Goal: Task Accomplishment & Management: Use online tool/utility

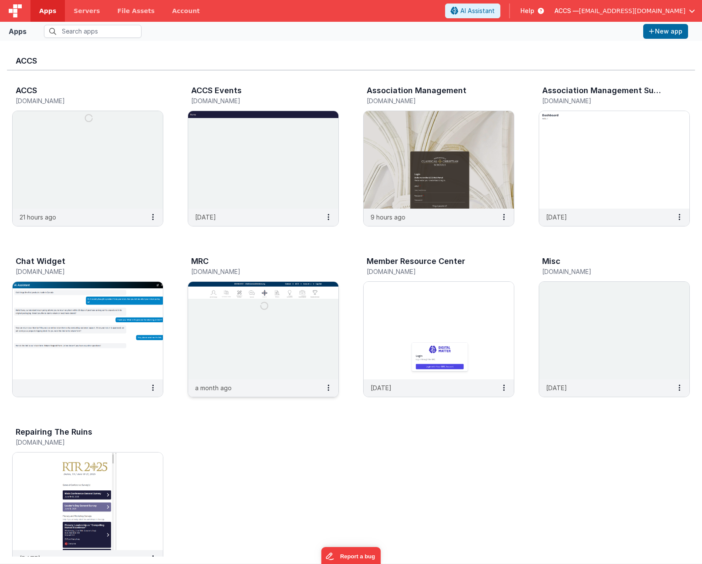
click at [262, 312] on img at bounding box center [263, 330] width 150 height 97
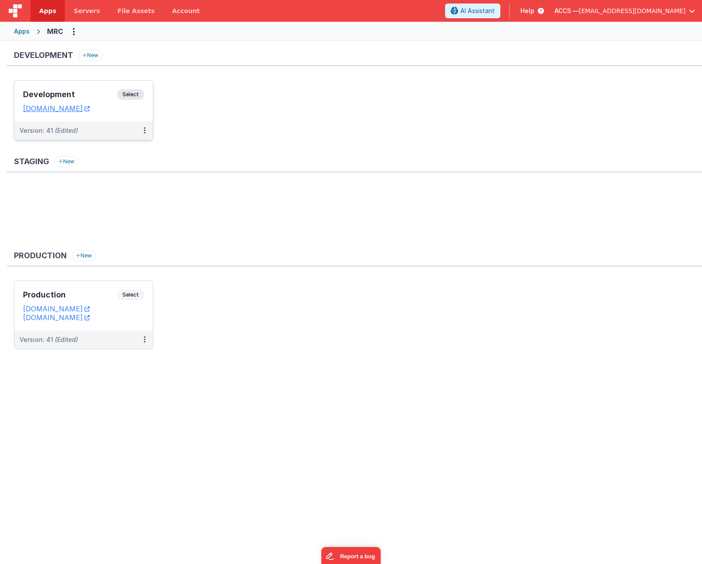
click at [101, 98] on h3 "Development" at bounding box center [70, 94] width 94 height 9
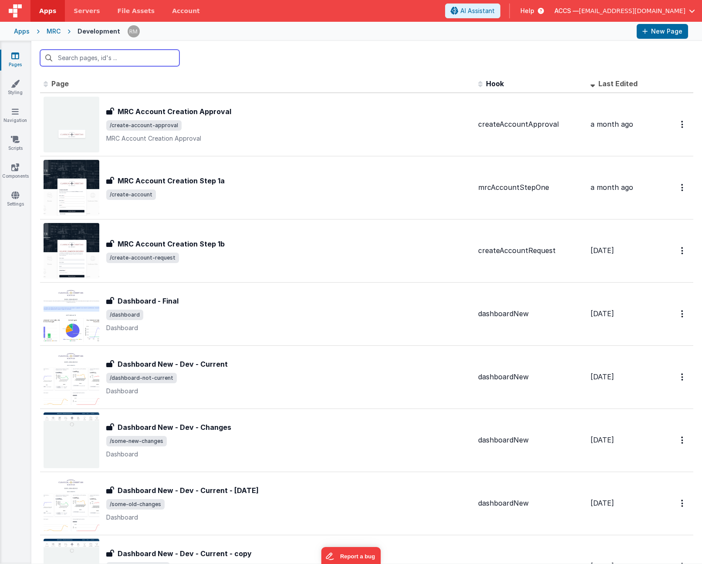
click at [74, 60] on input "text" at bounding box center [109, 58] width 139 height 17
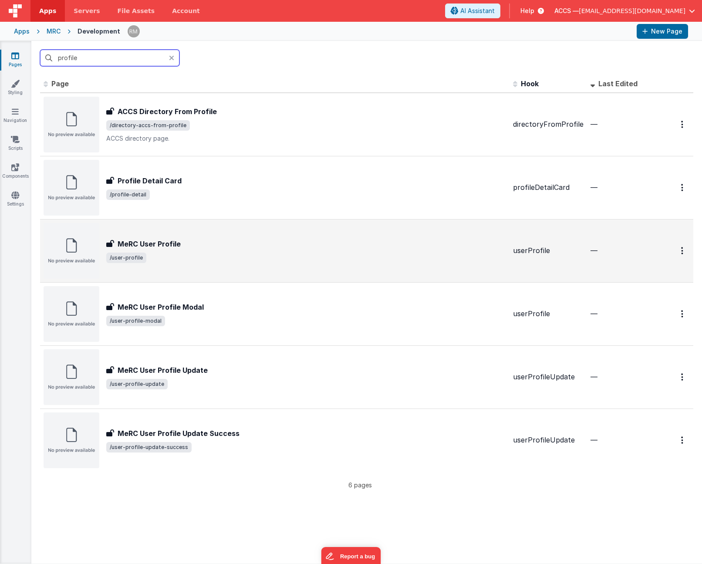
type input "profile"
click at [174, 239] on h3 "MeRC User Profile" at bounding box center [149, 244] width 63 height 10
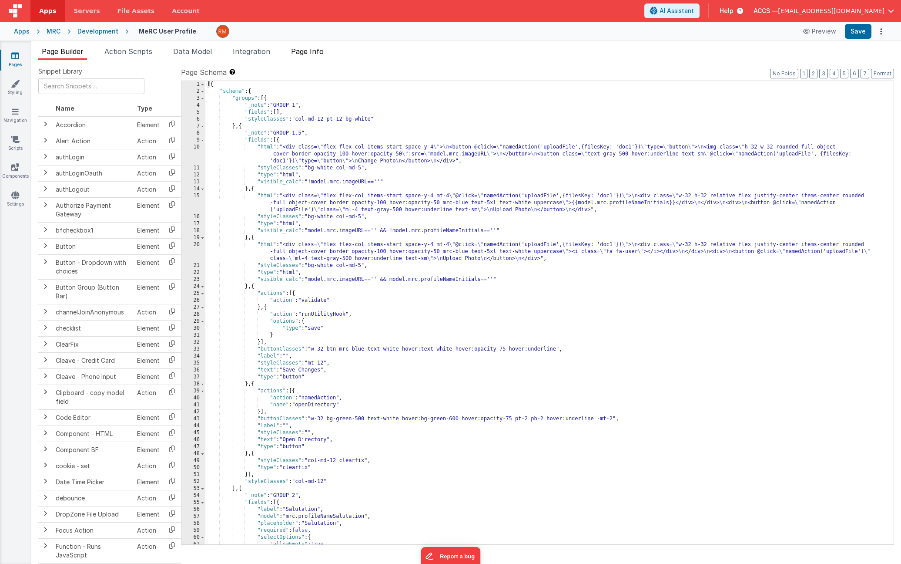
click at [318, 52] on span "Page Info" at bounding box center [307, 51] width 33 height 9
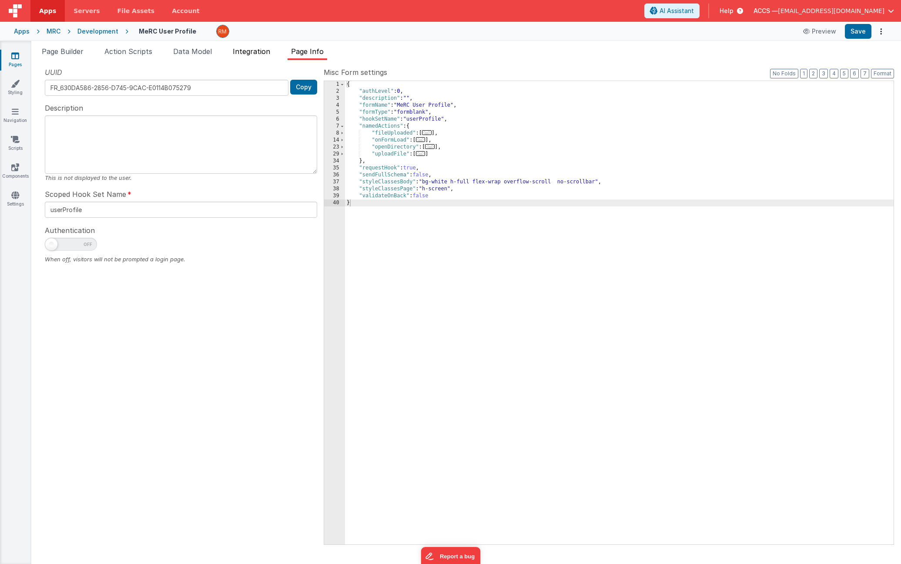
click at [260, 52] on span "Integration" at bounding box center [251, 51] width 37 height 9
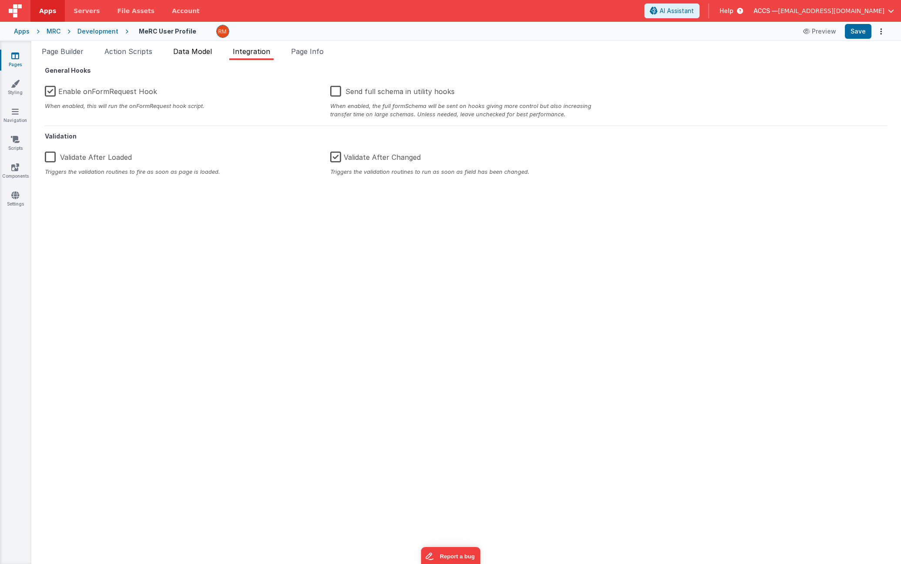
click at [191, 54] on span "Data Model" at bounding box center [192, 51] width 39 height 9
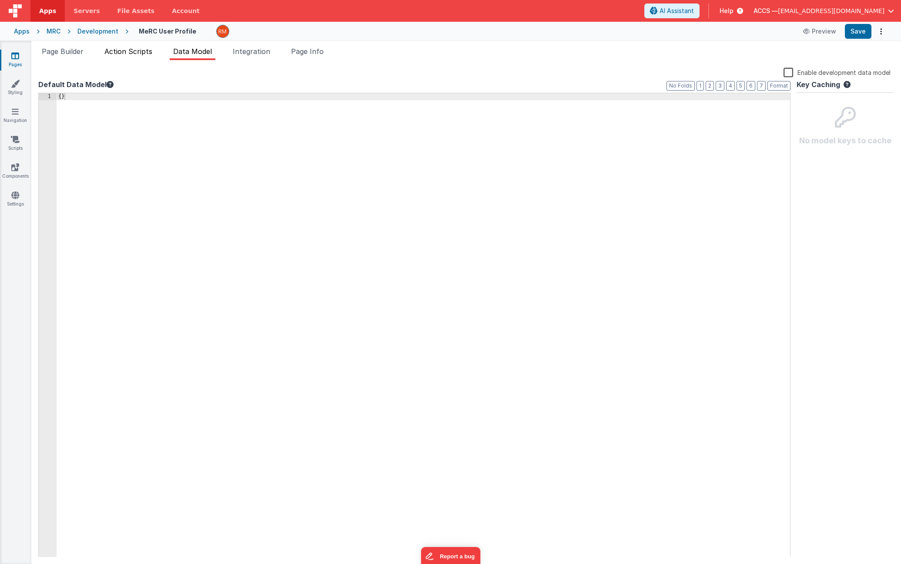
click at [146, 54] on span "Action Scripts" at bounding box center [128, 51] width 48 height 9
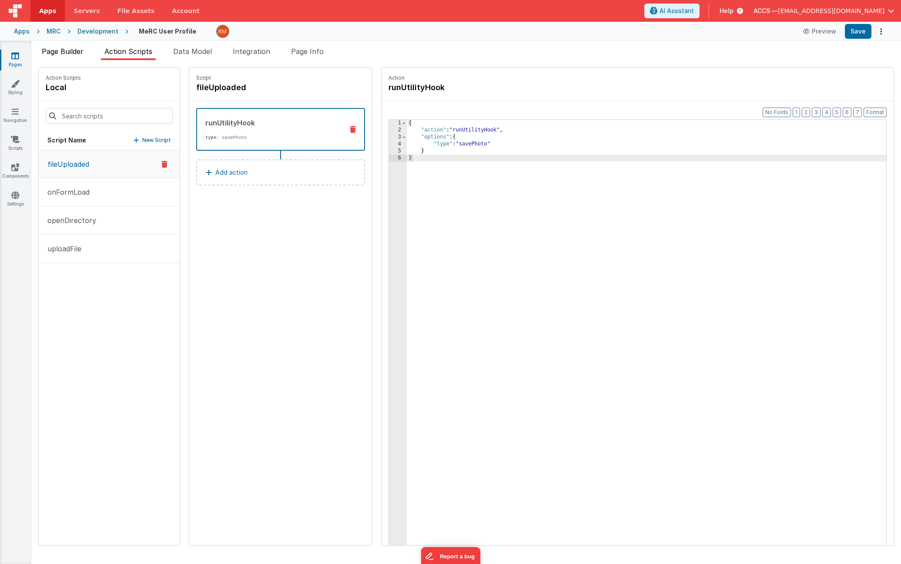
click at [66, 54] on span "Page Builder" at bounding box center [63, 51] width 42 height 9
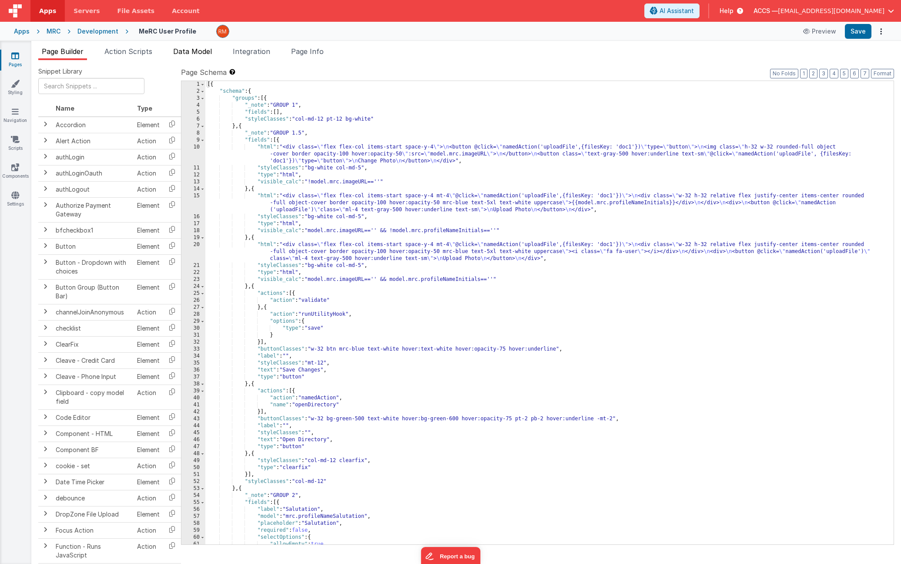
click at [201, 56] on li "Data Model" at bounding box center [193, 53] width 46 height 14
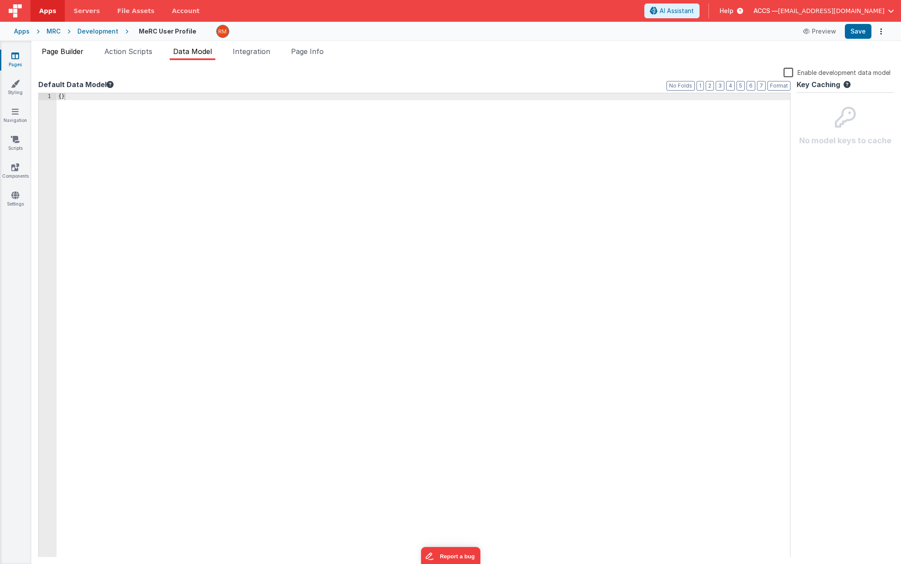
click at [77, 52] on span "Page Builder" at bounding box center [63, 51] width 42 height 9
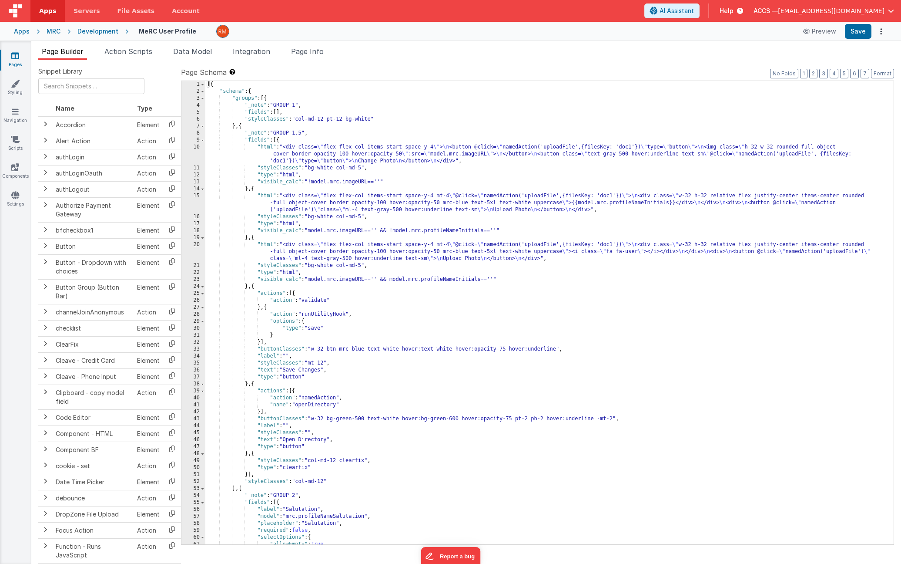
click at [267, 148] on div "[{ "schema" : { "groups" : [{ "_note" : "GROUP 1" , "fields" : [ ] , "styleClas…" at bounding box center [546, 319] width 682 height 477
click at [197, 148] on div "10" at bounding box center [193, 154] width 24 height 21
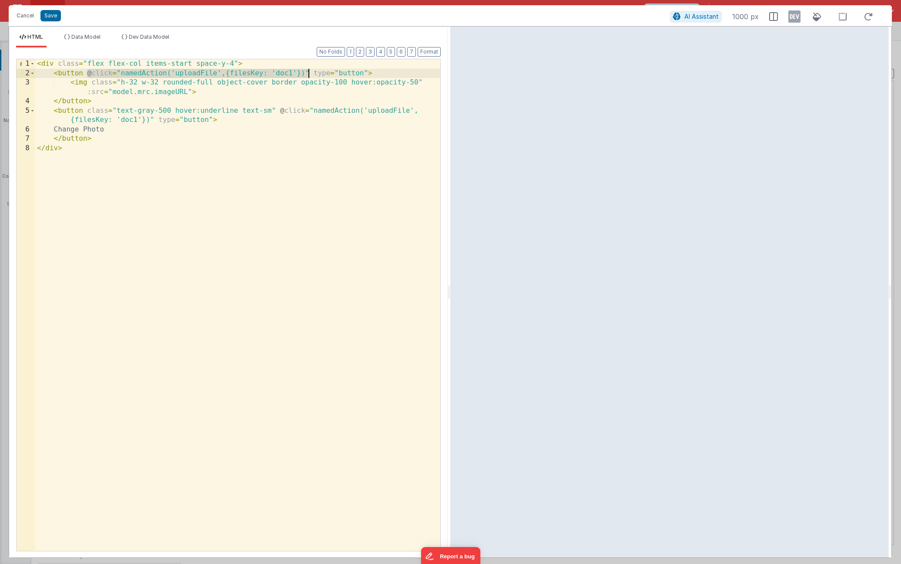
drag, startPoint x: 86, startPoint y: 73, endPoint x: 308, endPoint y: 76, distance: 222.4
click at [308, 76] on div "< div class = "flex flex-col items-start space-y-4" > < button @ click = "named…" at bounding box center [237, 314] width 405 height 510
